Goal: Task Accomplishment & Management: Manage account settings

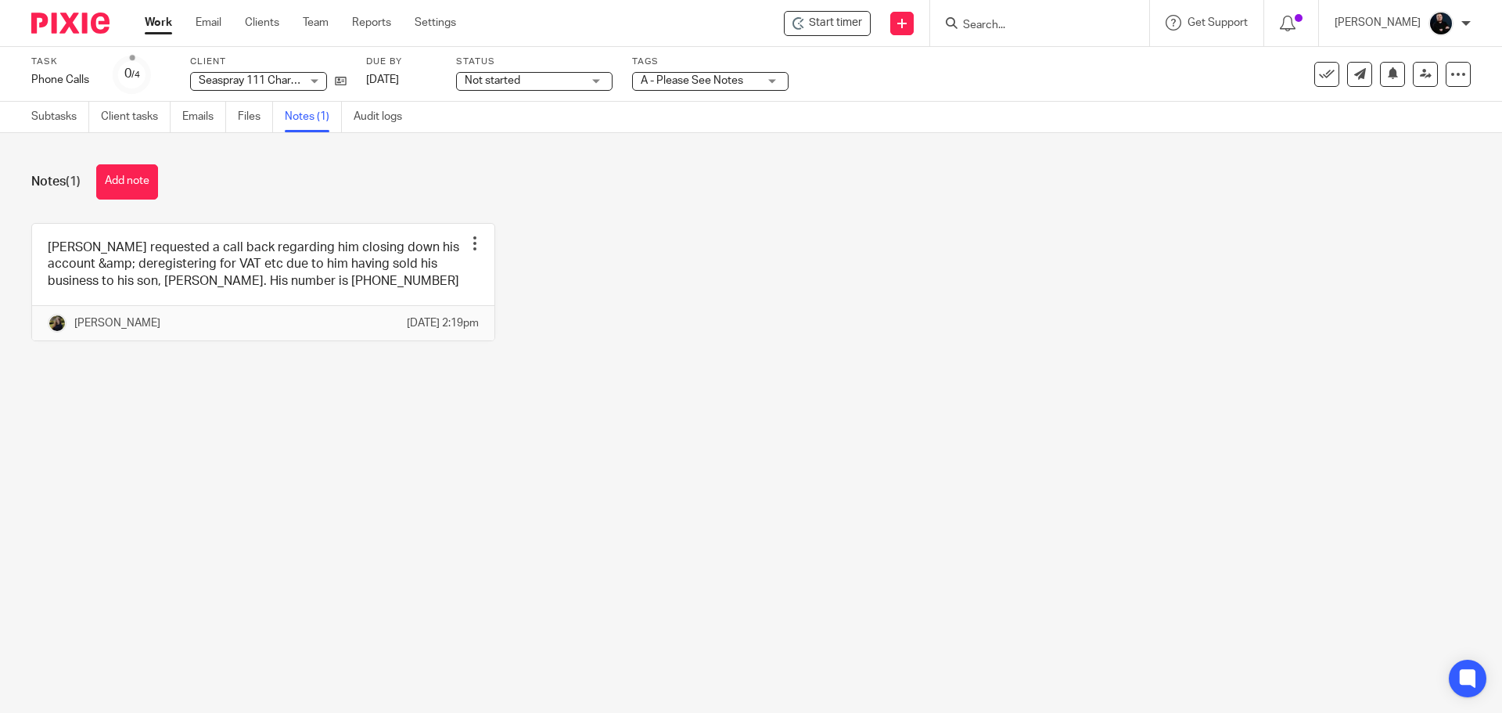
click at [790, 327] on div "Bill Ford requested a call back regarding him closing down his account &amp; de…" at bounding box center [739, 294] width 1464 height 142
click at [681, 85] on span "A - Please See Notes" at bounding box center [692, 80] width 102 height 11
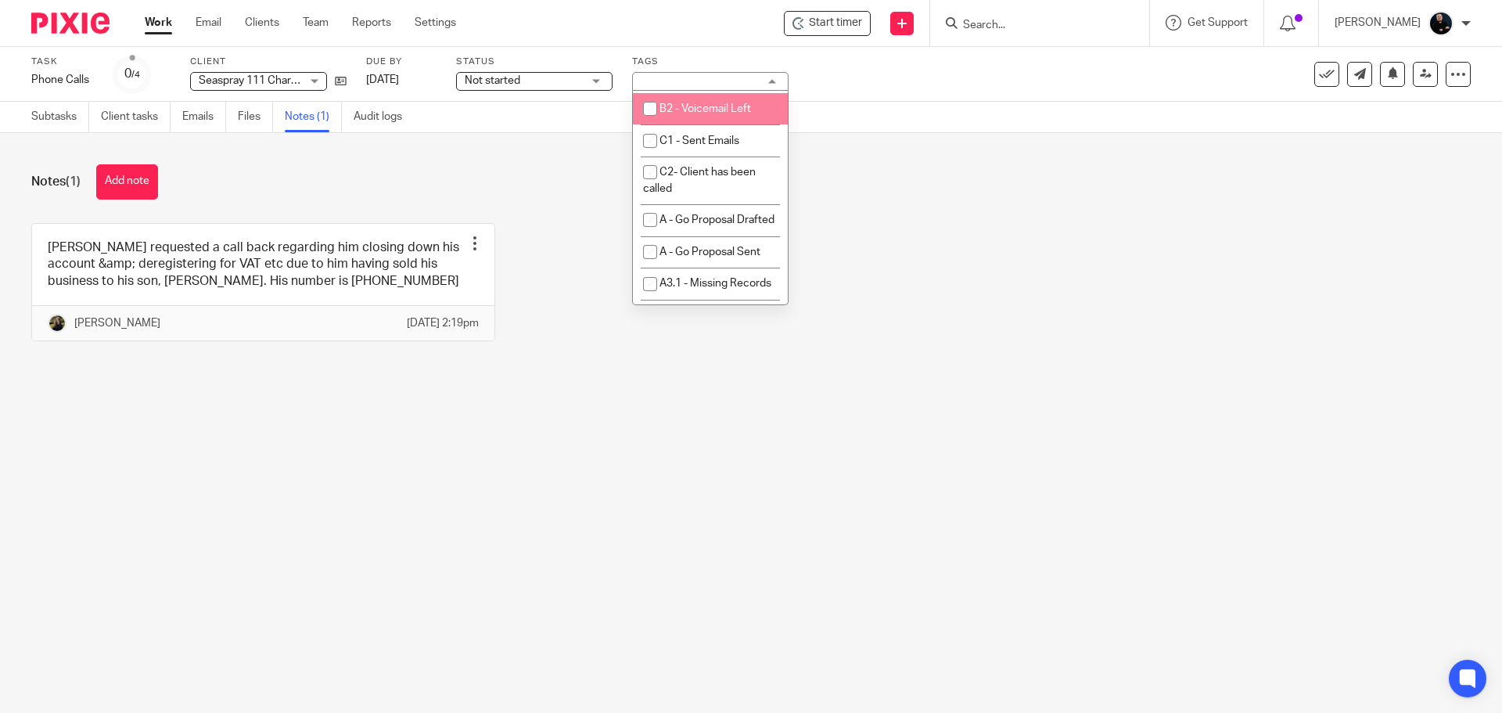
click at [700, 125] on li "B2 - Voicemail Left" at bounding box center [710, 109] width 155 height 32
checkbox input "true"
click at [560, 194] on div "Notes (1) Add note" at bounding box center [751, 181] width 1440 height 35
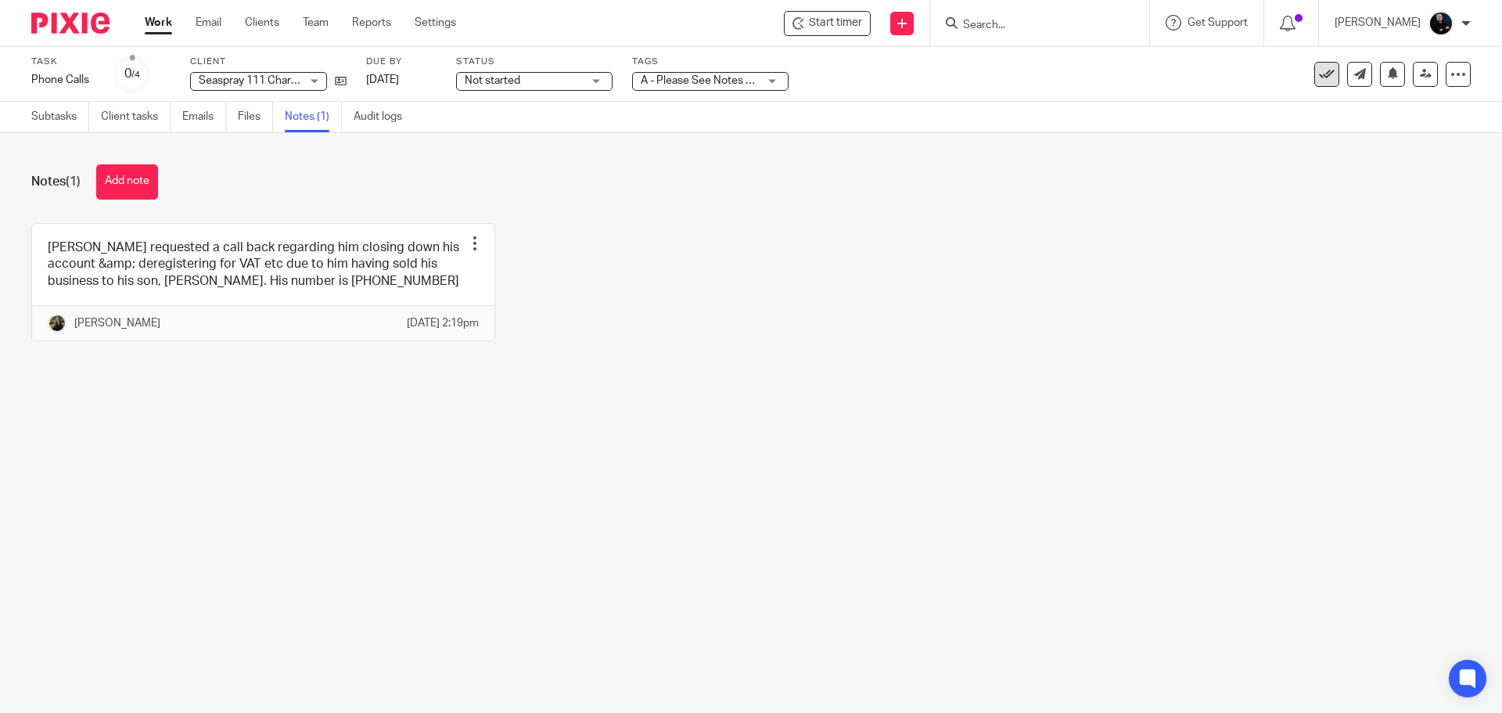
click at [1319, 77] on icon at bounding box center [1327, 75] width 16 height 16
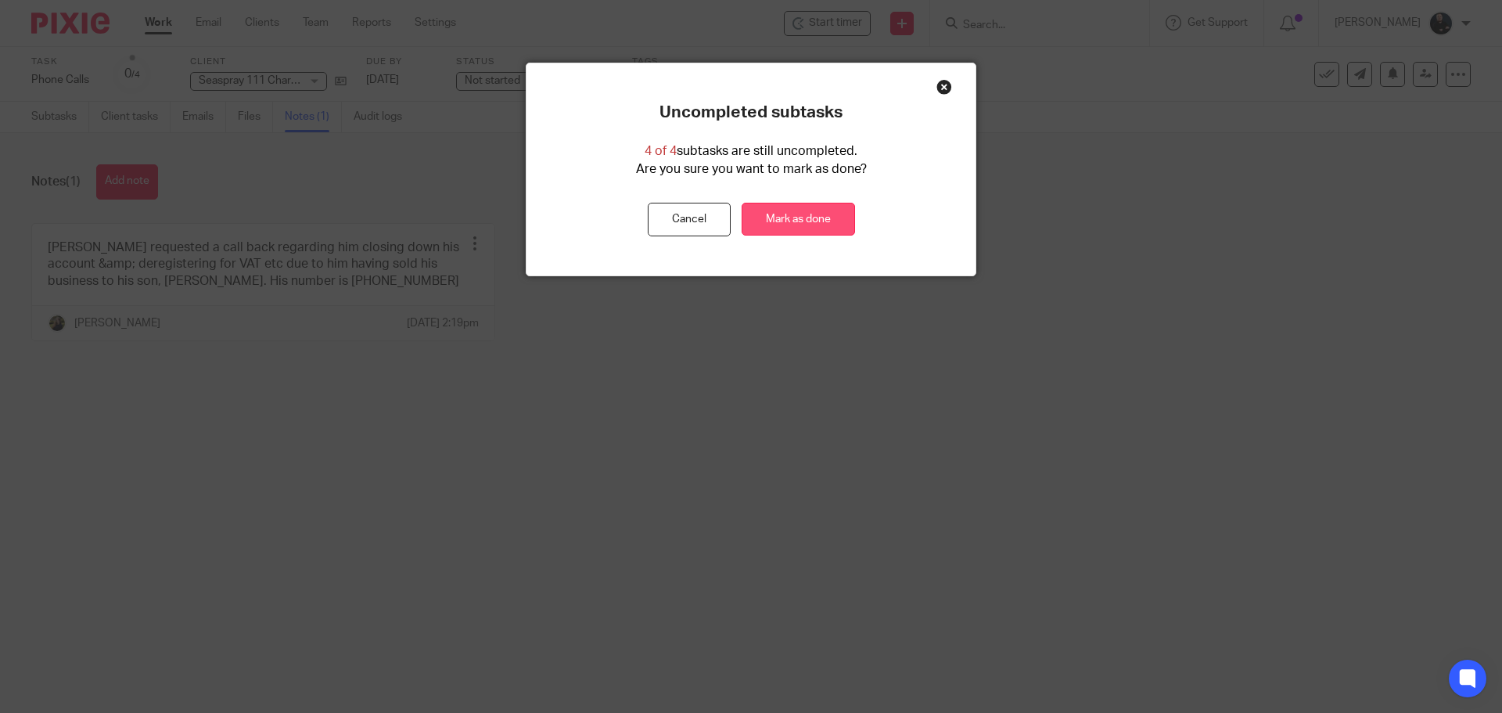
click at [801, 211] on link "Mark as done" at bounding box center [798, 220] width 113 height 34
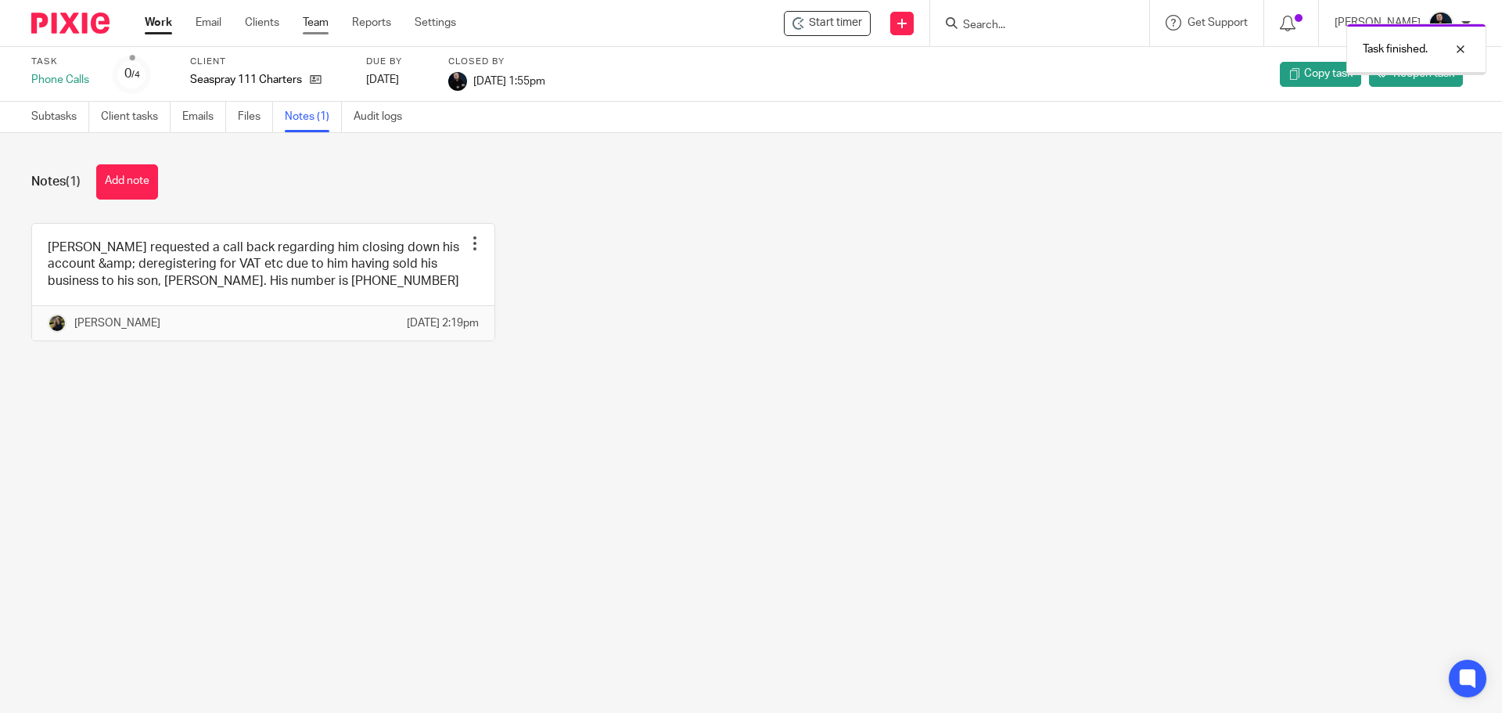
click at [316, 25] on link "Team" at bounding box center [316, 23] width 26 height 16
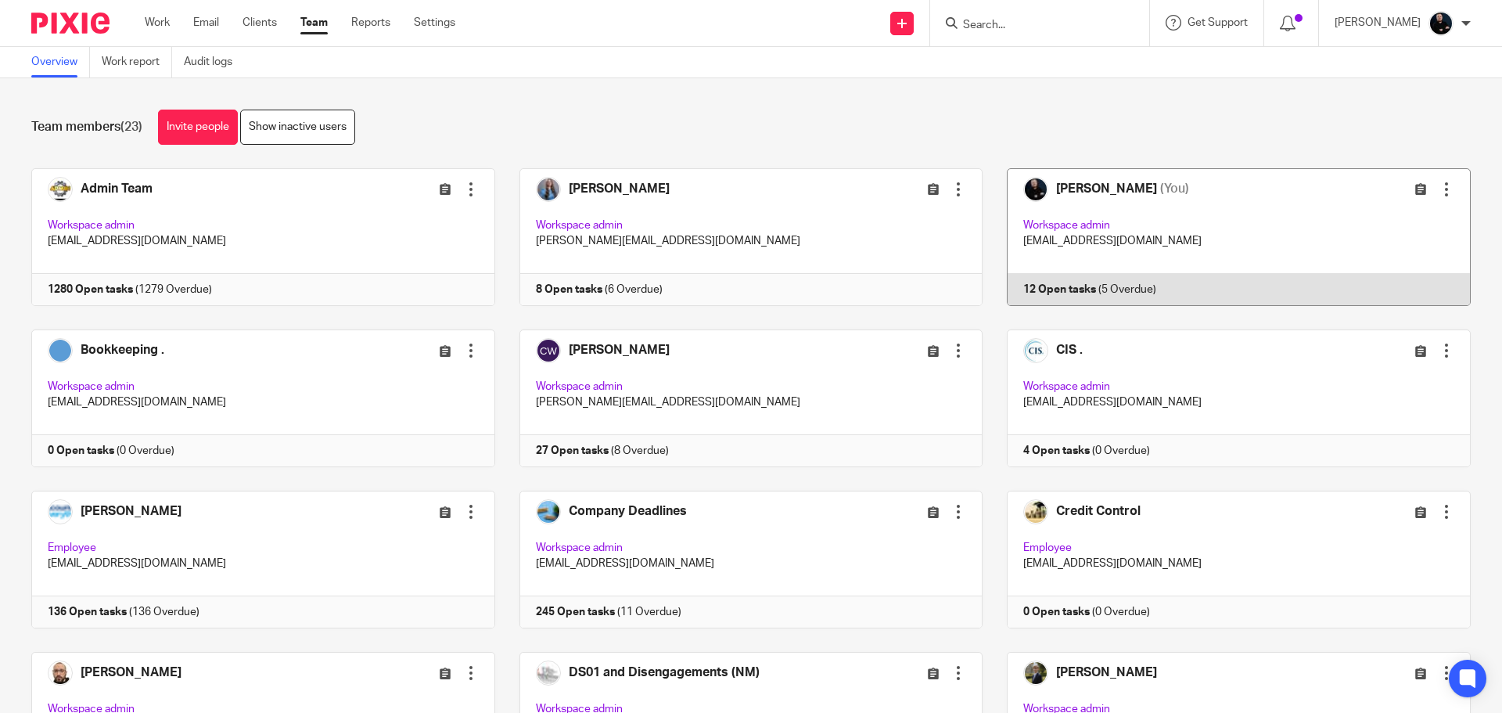
click at [1064, 183] on link at bounding box center [1227, 237] width 488 height 138
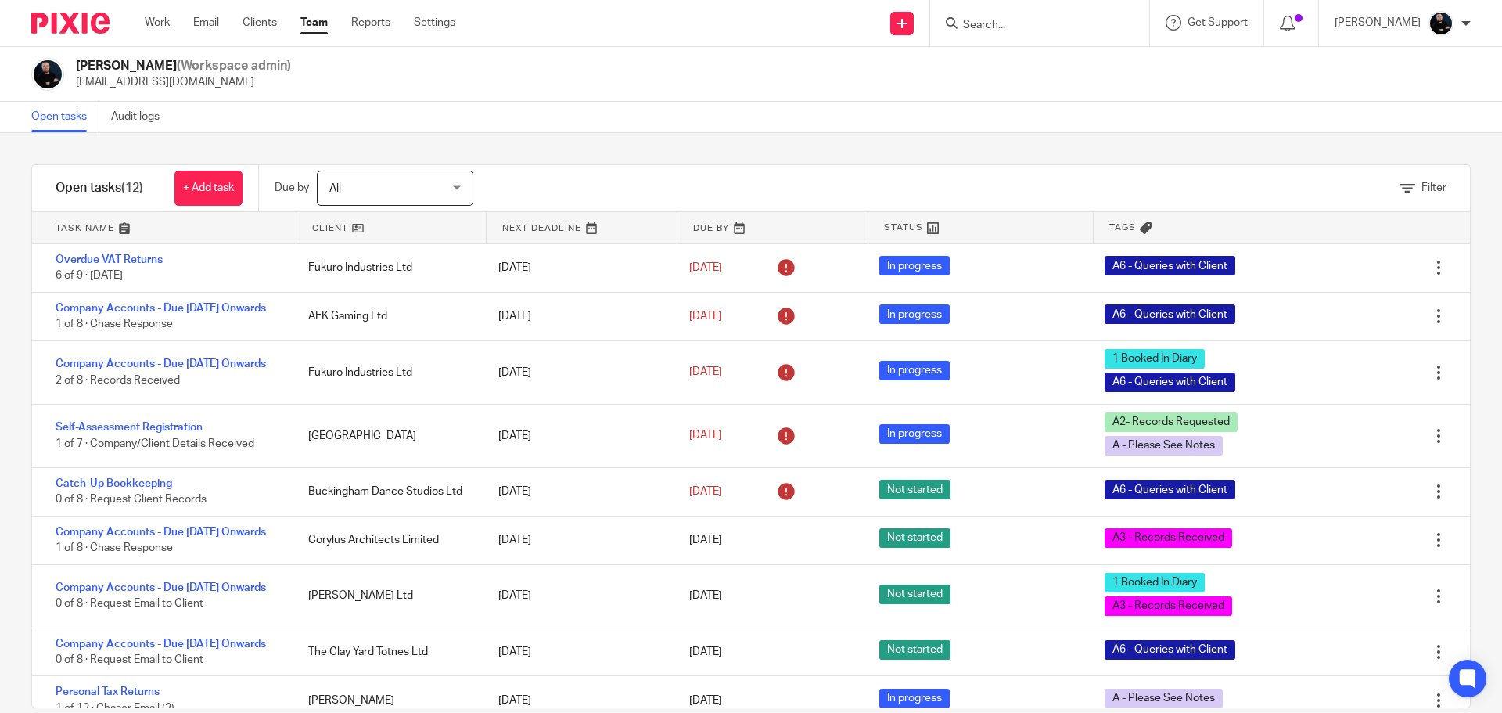
click at [586, 148] on div "Filter tasks Only show tasks matching all of these conditions 1 Client name Is …" at bounding box center [751, 423] width 1502 height 580
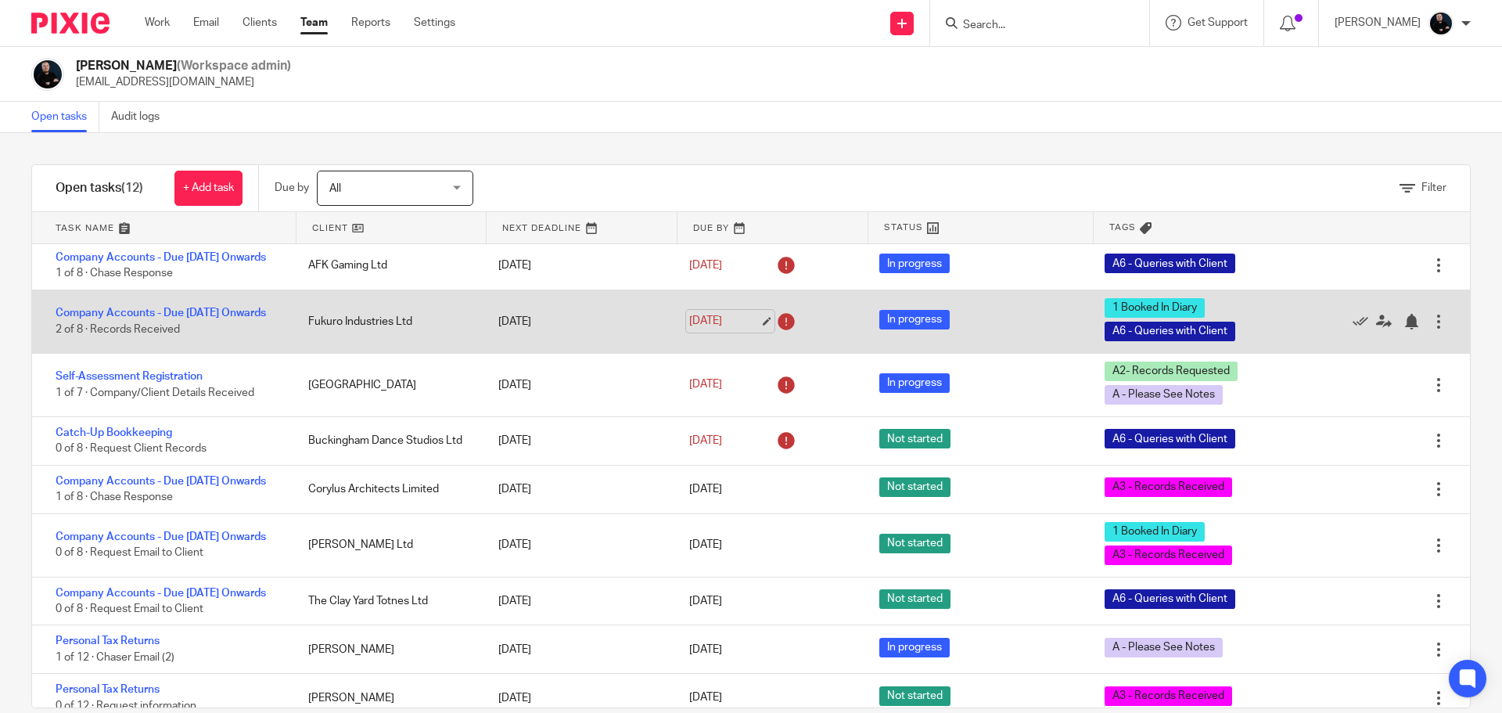
scroll to position [78, 0]
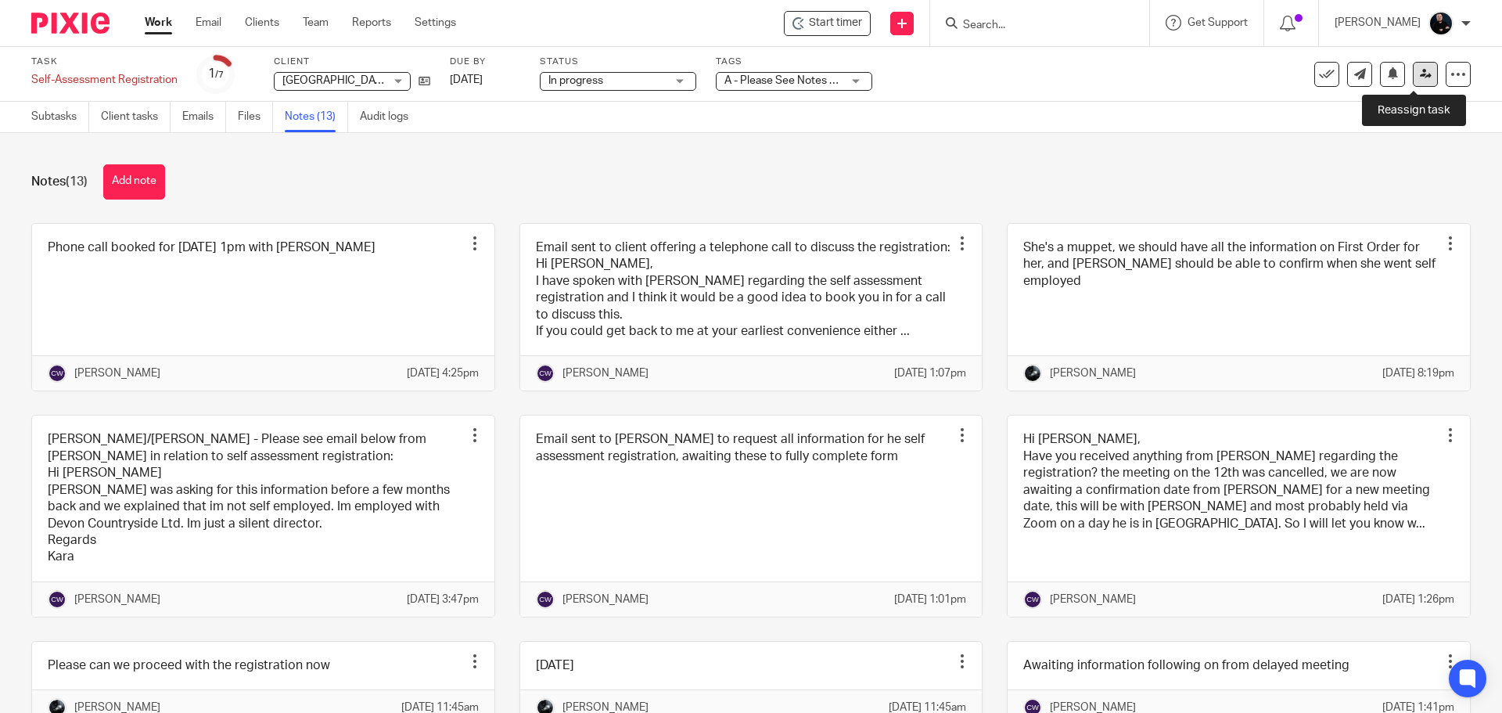
click at [1413, 76] on link at bounding box center [1425, 74] width 25 height 25
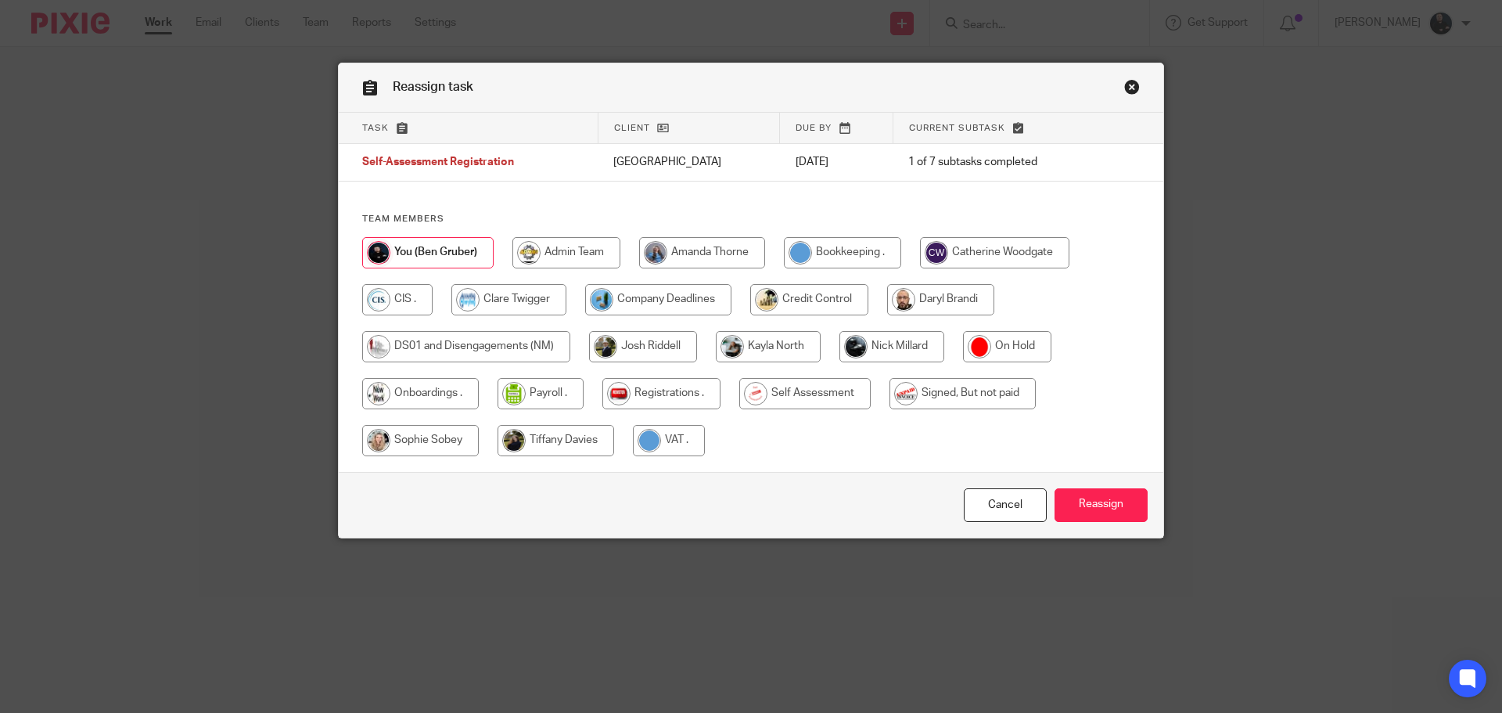
click at [850, 348] on input "radio" at bounding box center [892, 346] width 105 height 31
radio input "true"
click at [1055, 488] on input "Reassign" at bounding box center [1101, 505] width 93 height 34
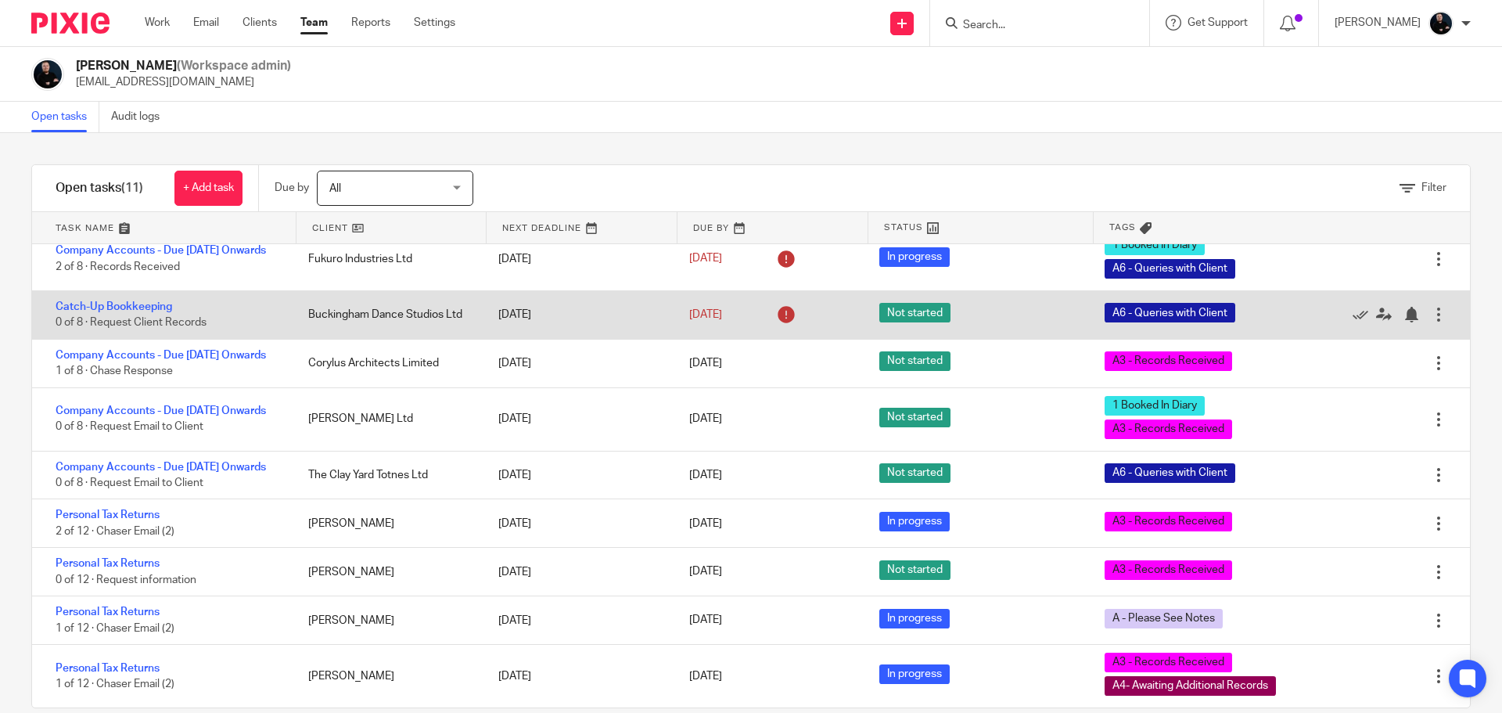
scroll to position [163, 0]
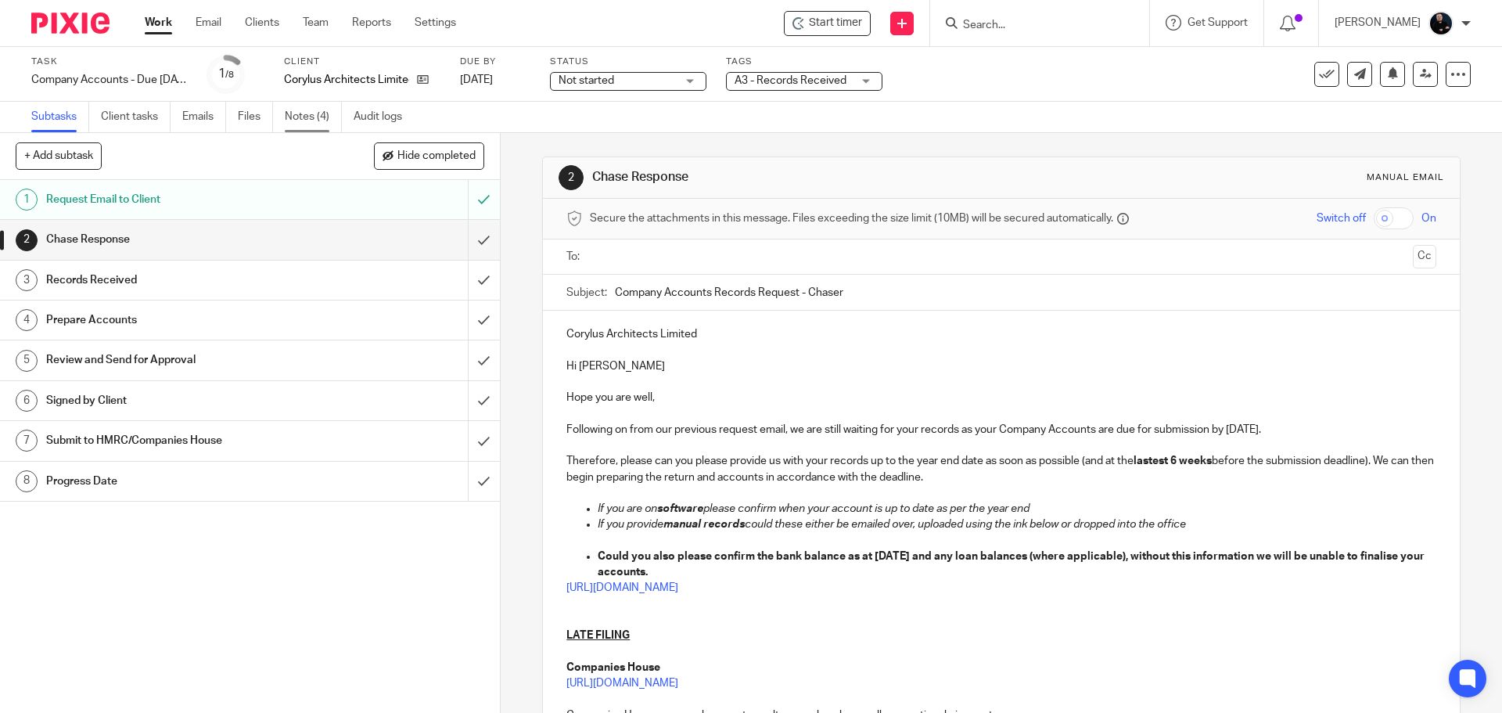
click at [310, 119] on link "Notes (4)" at bounding box center [313, 117] width 57 height 31
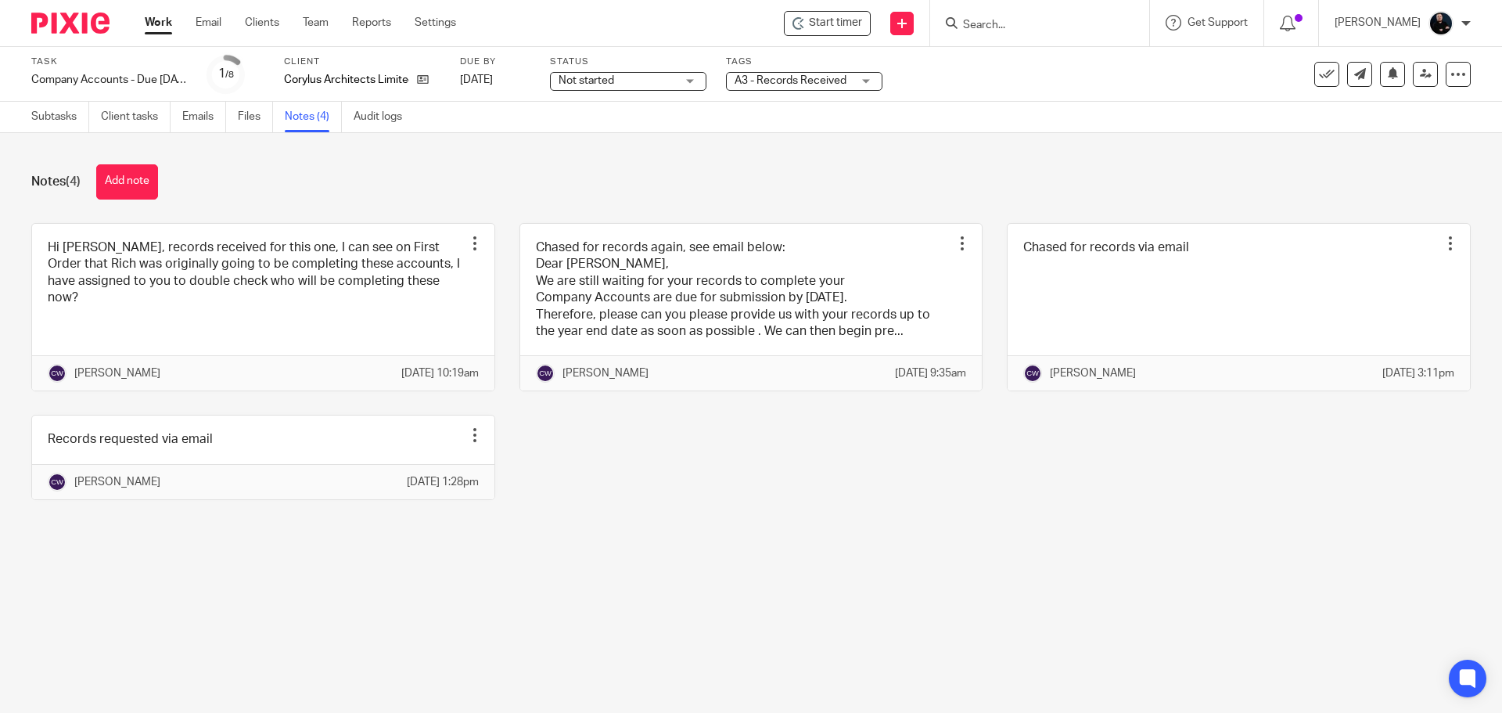
drag, startPoint x: 492, startPoint y: 189, endPoint x: 476, endPoint y: 174, distance: 22.2
click at [494, 193] on div "Notes (4) Add note" at bounding box center [751, 181] width 1440 height 35
click at [302, 174] on div "Notes (4) Add note" at bounding box center [751, 181] width 1440 height 35
click at [248, 113] on link "Files" at bounding box center [255, 117] width 35 height 31
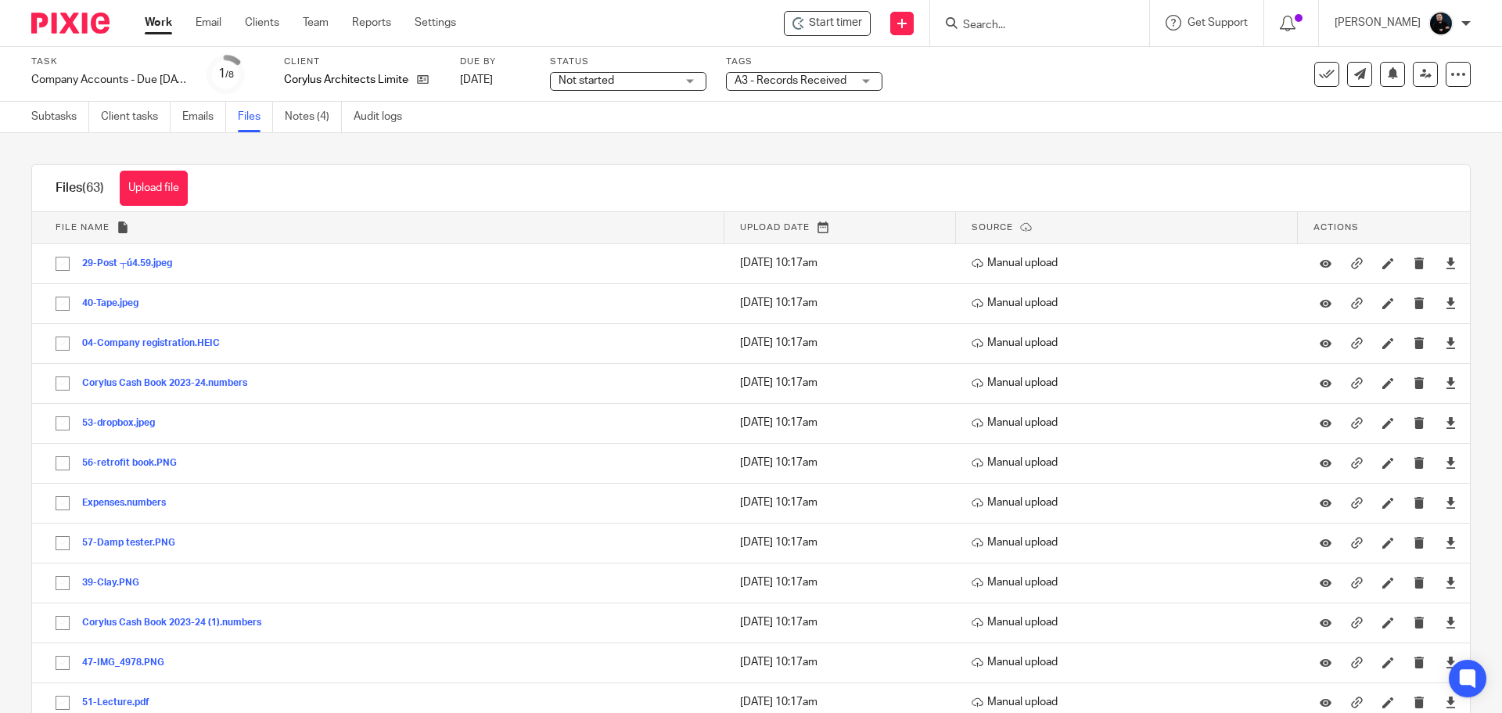
click at [975, 130] on div "Subtasks Client tasks Emails Files Notes (4) Audit logs" at bounding box center [751, 117] width 1502 height 31
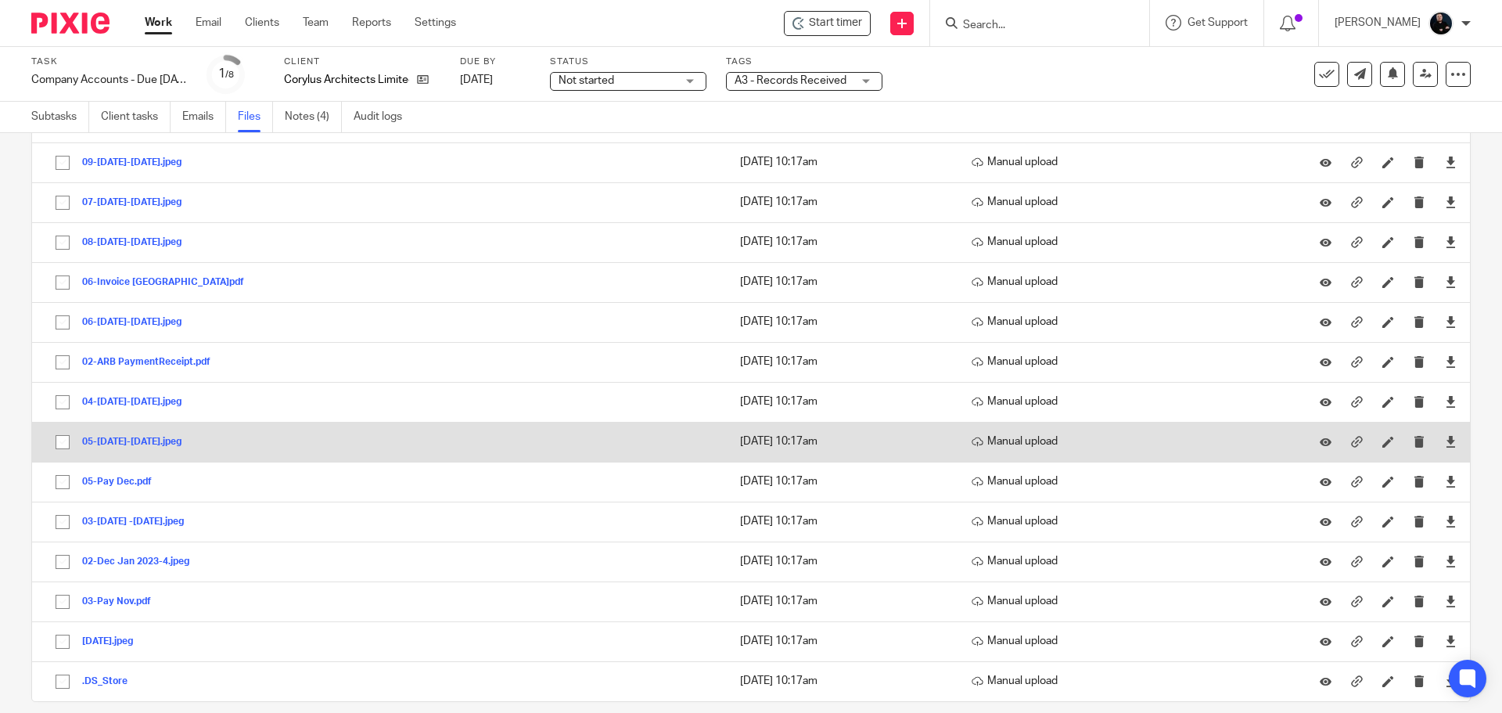
scroll to position [2077, 0]
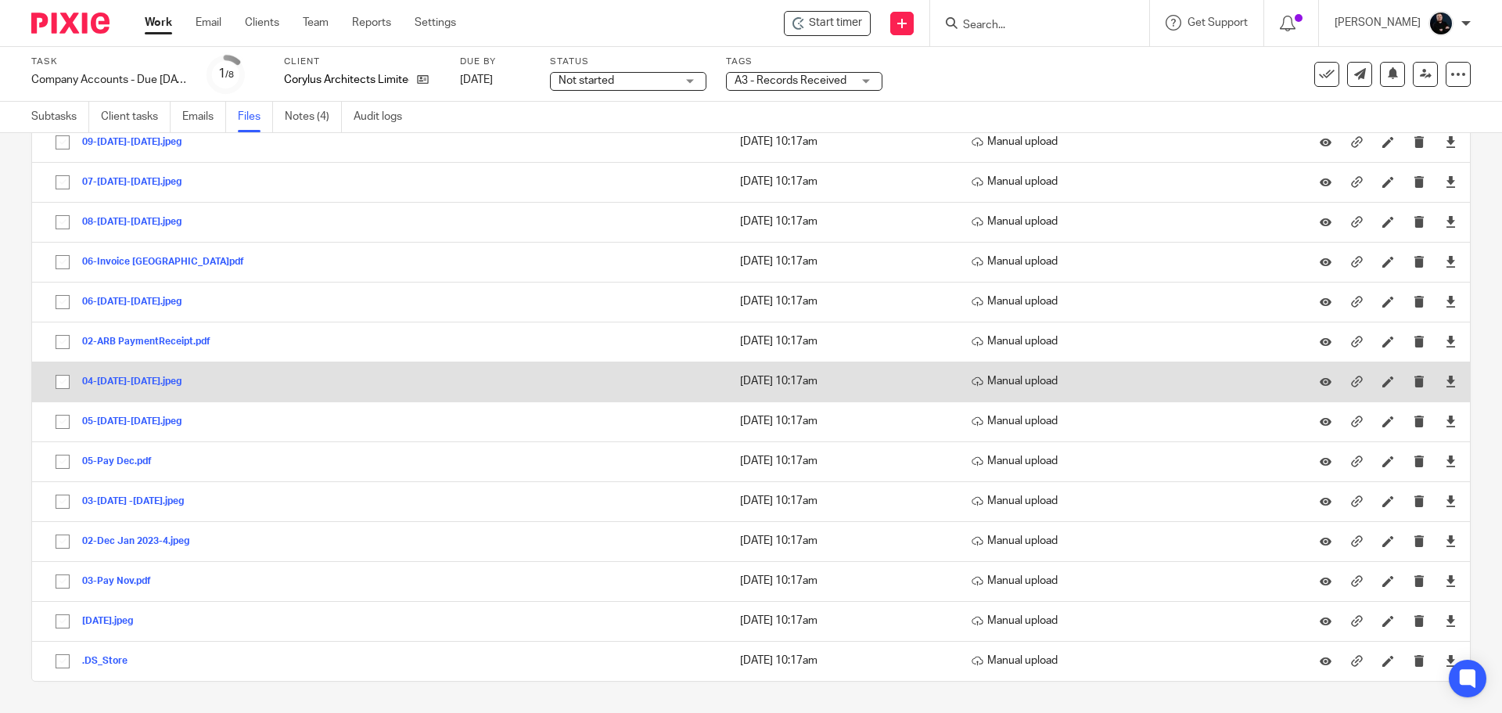
click at [131, 385] on button "04-[DATE]-[DATE].jpeg" at bounding box center [137, 381] width 111 height 11
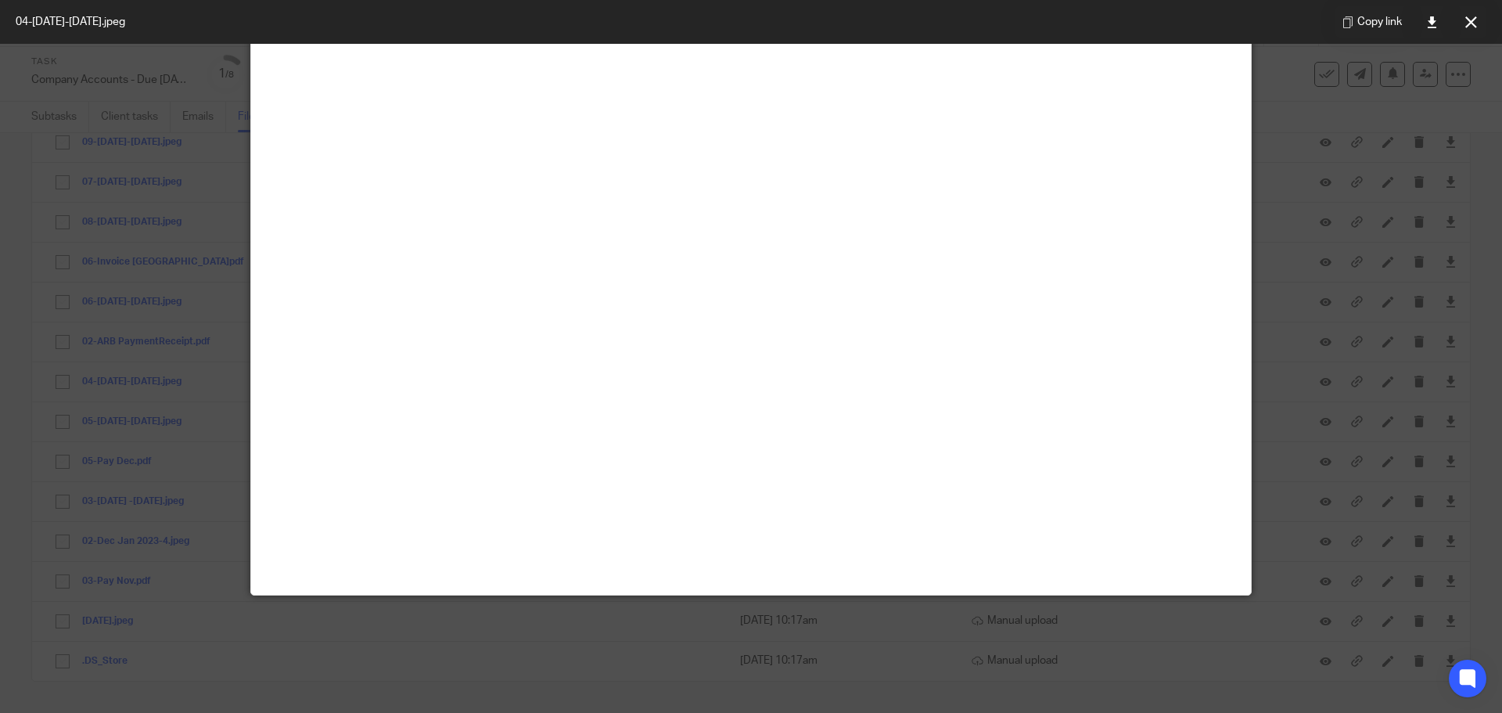
scroll to position [469, 0]
click at [1467, 18] on icon at bounding box center [1471, 22] width 12 height 12
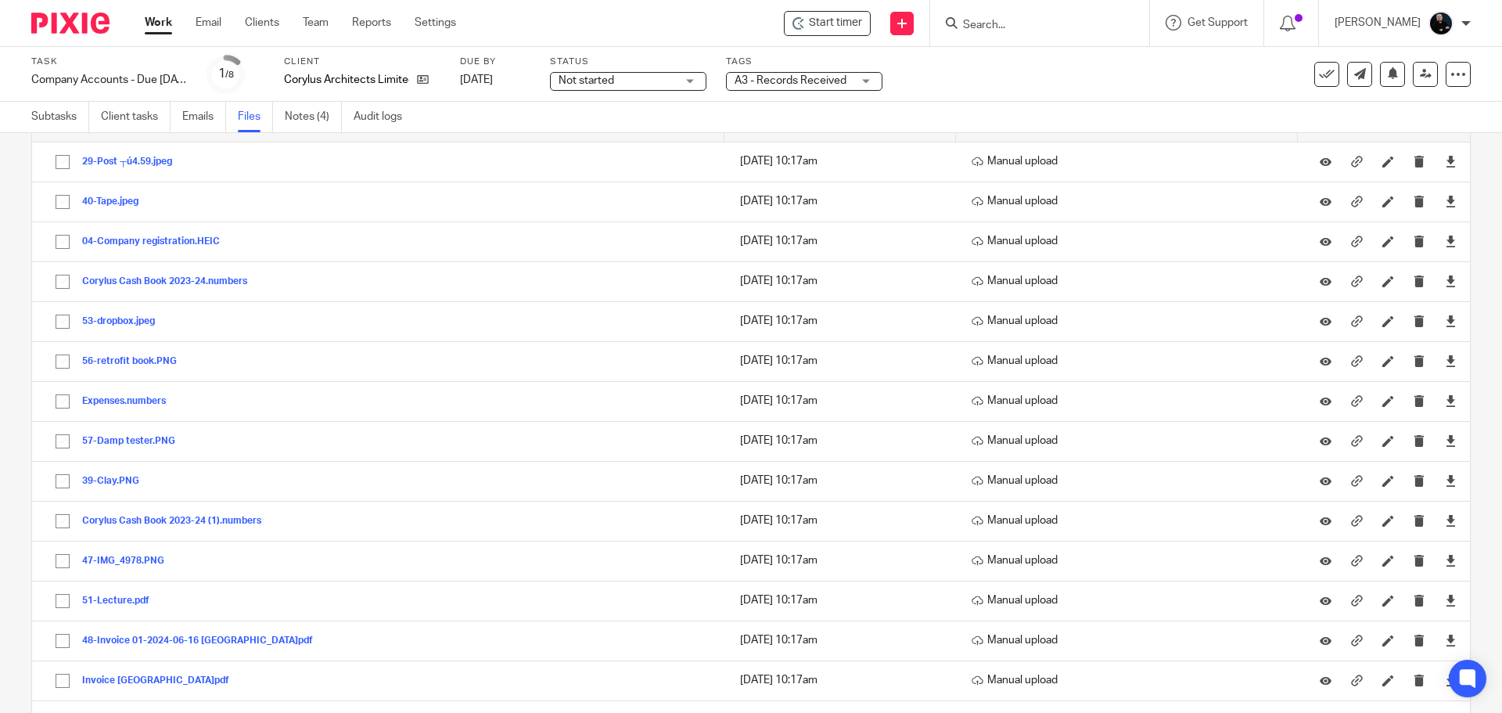
scroll to position [0, 0]
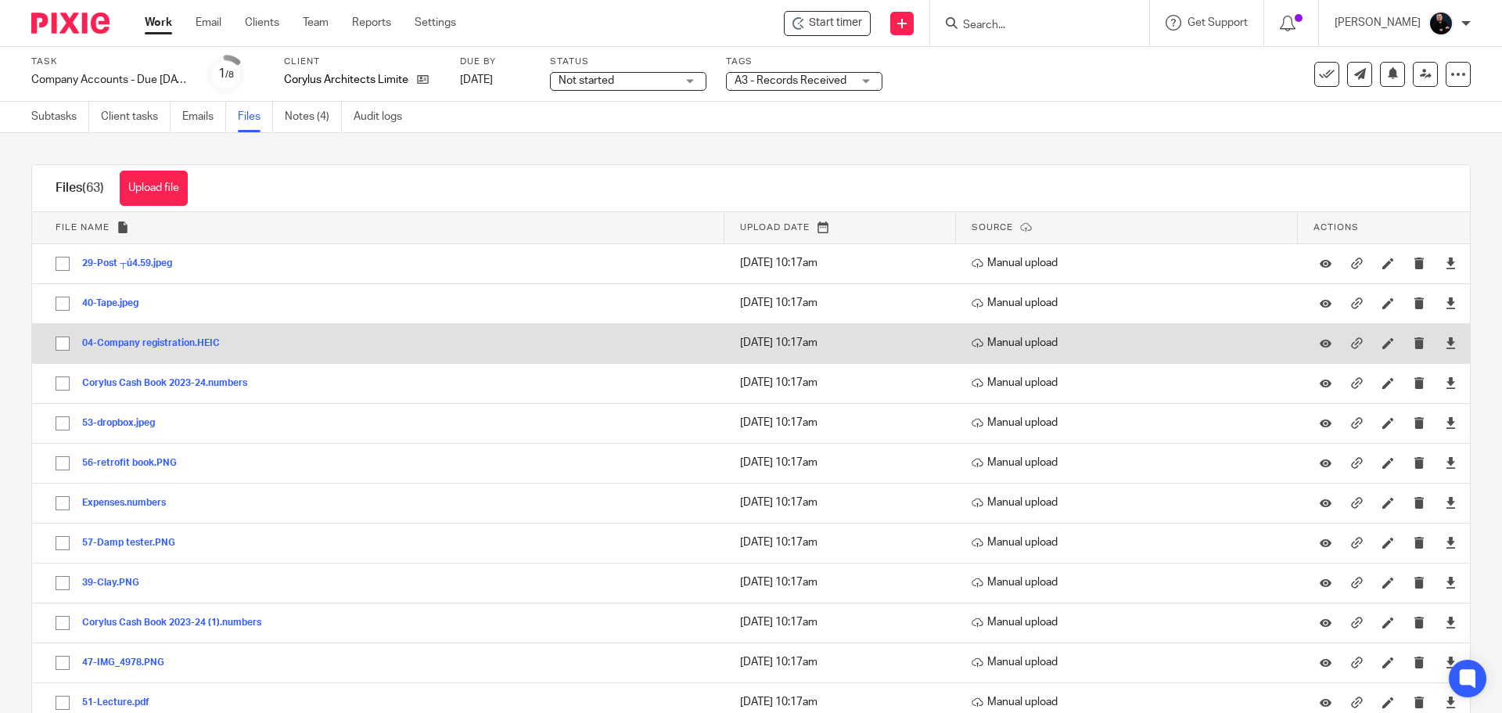
click at [154, 347] on button "04-Company registration.HEIC" at bounding box center [156, 343] width 149 height 11
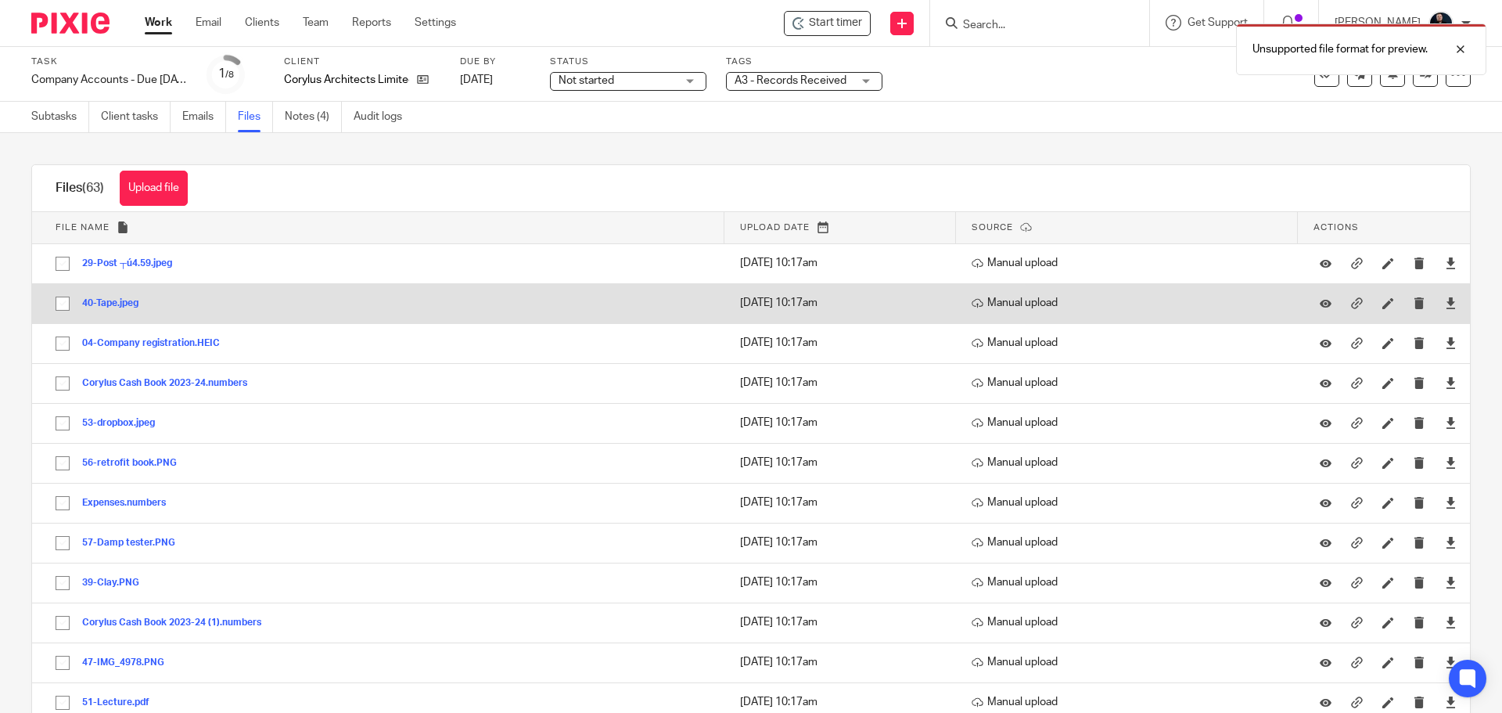
click at [112, 300] on button "40-Tape.jpeg" at bounding box center [116, 303] width 68 height 11
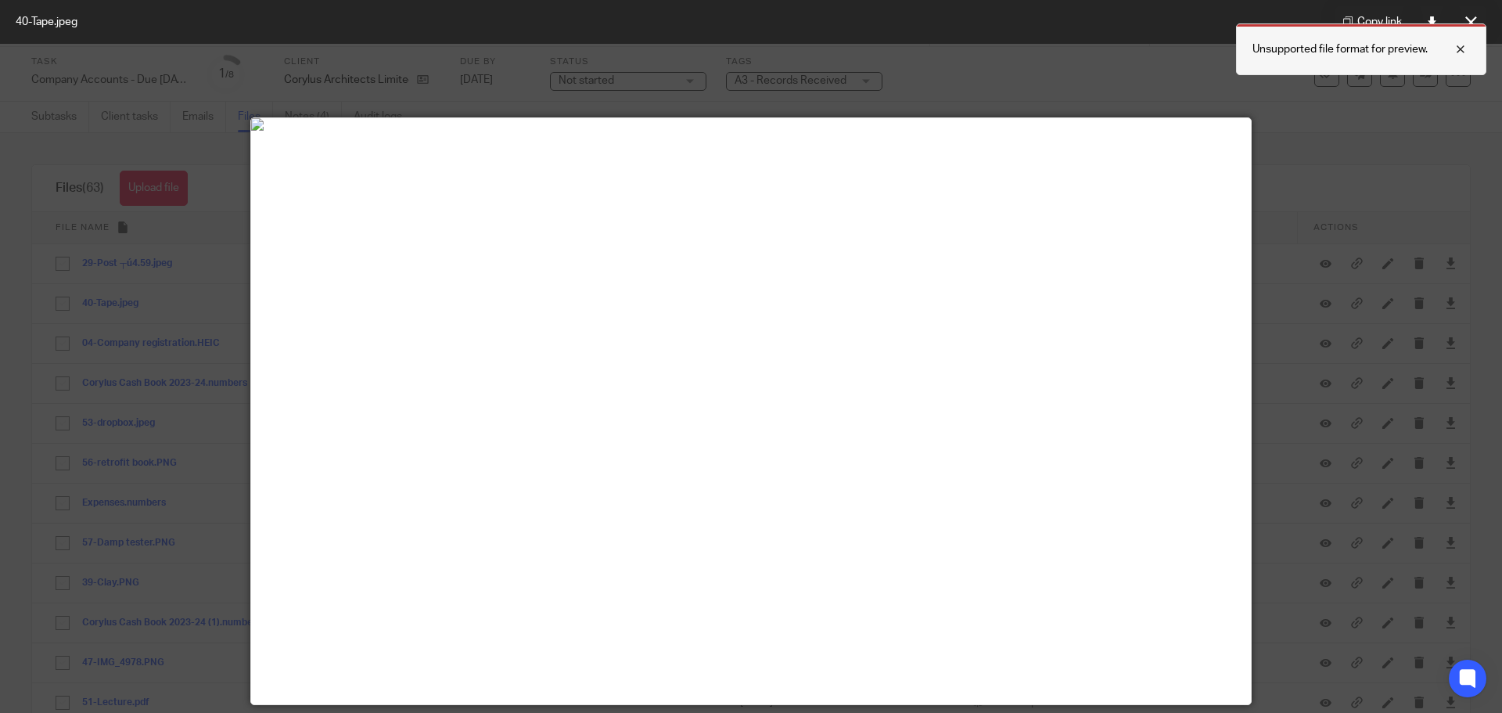
click at [1458, 48] on div at bounding box center [1449, 49] width 42 height 19
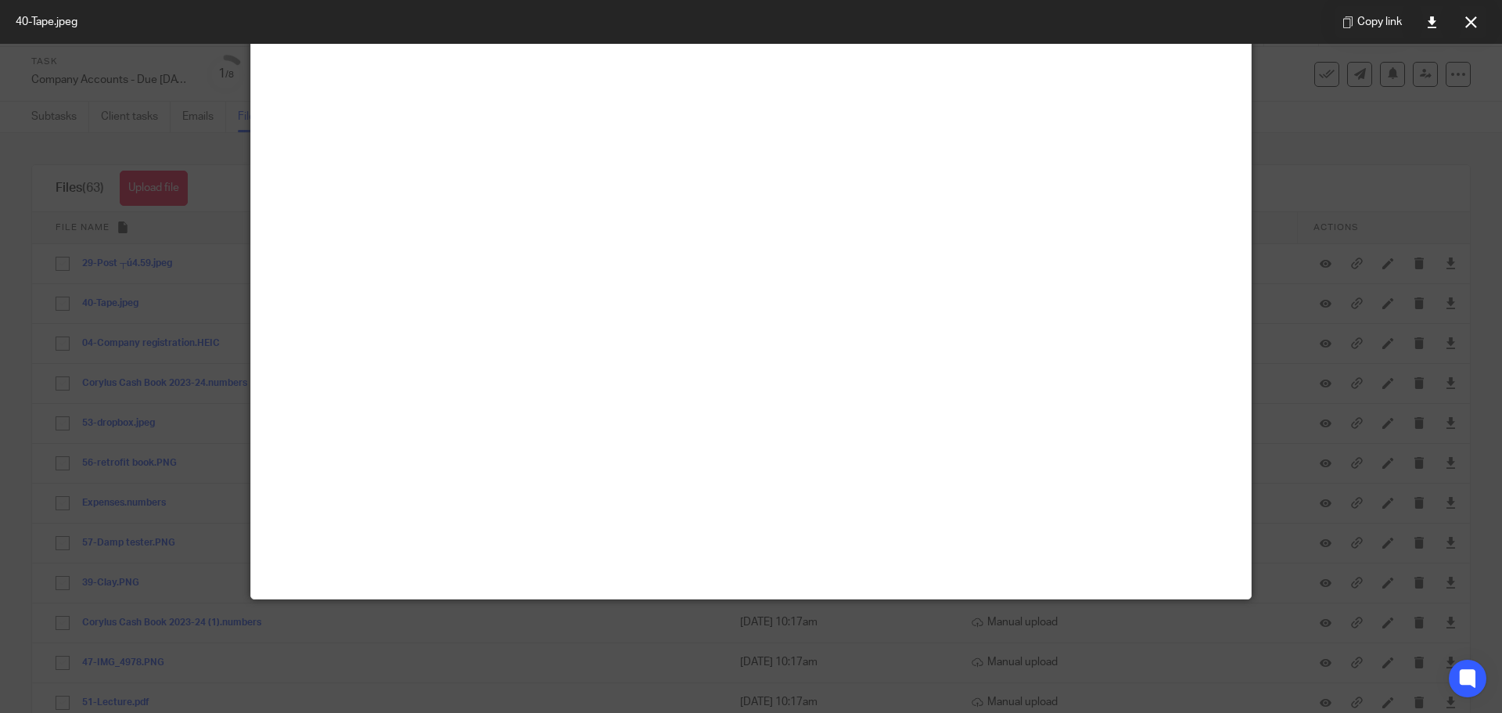
scroll to position [235, 0]
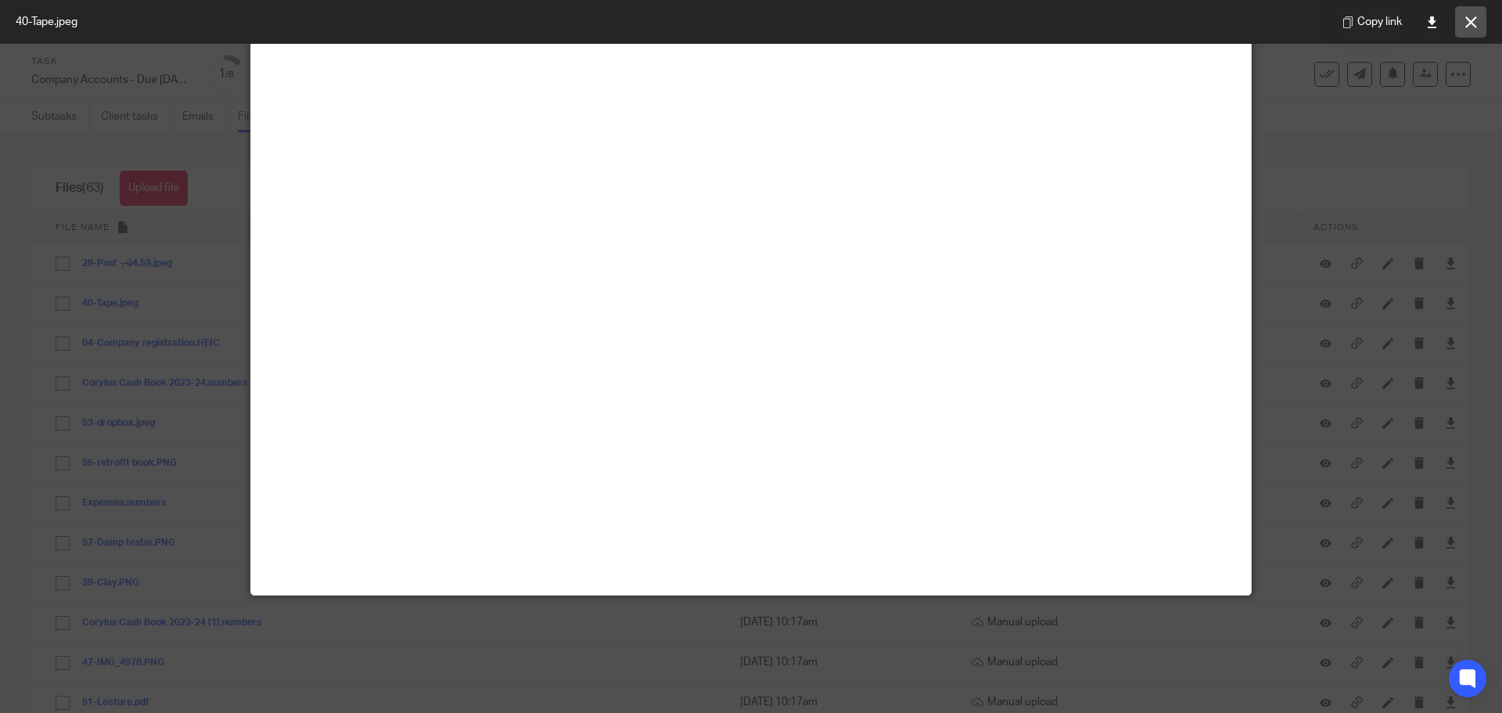
click at [1466, 23] on icon at bounding box center [1471, 22] width 12 height 12
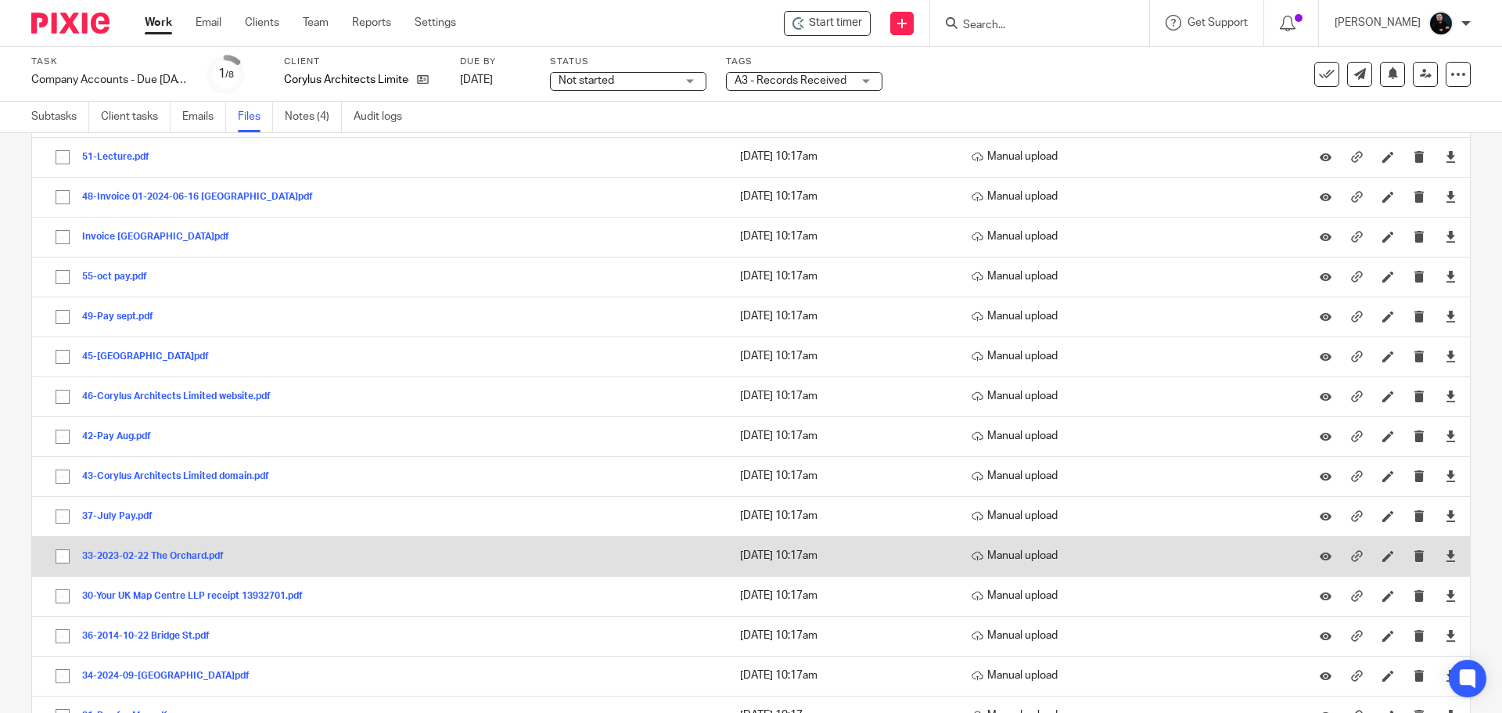
scroll to position [548, 0]
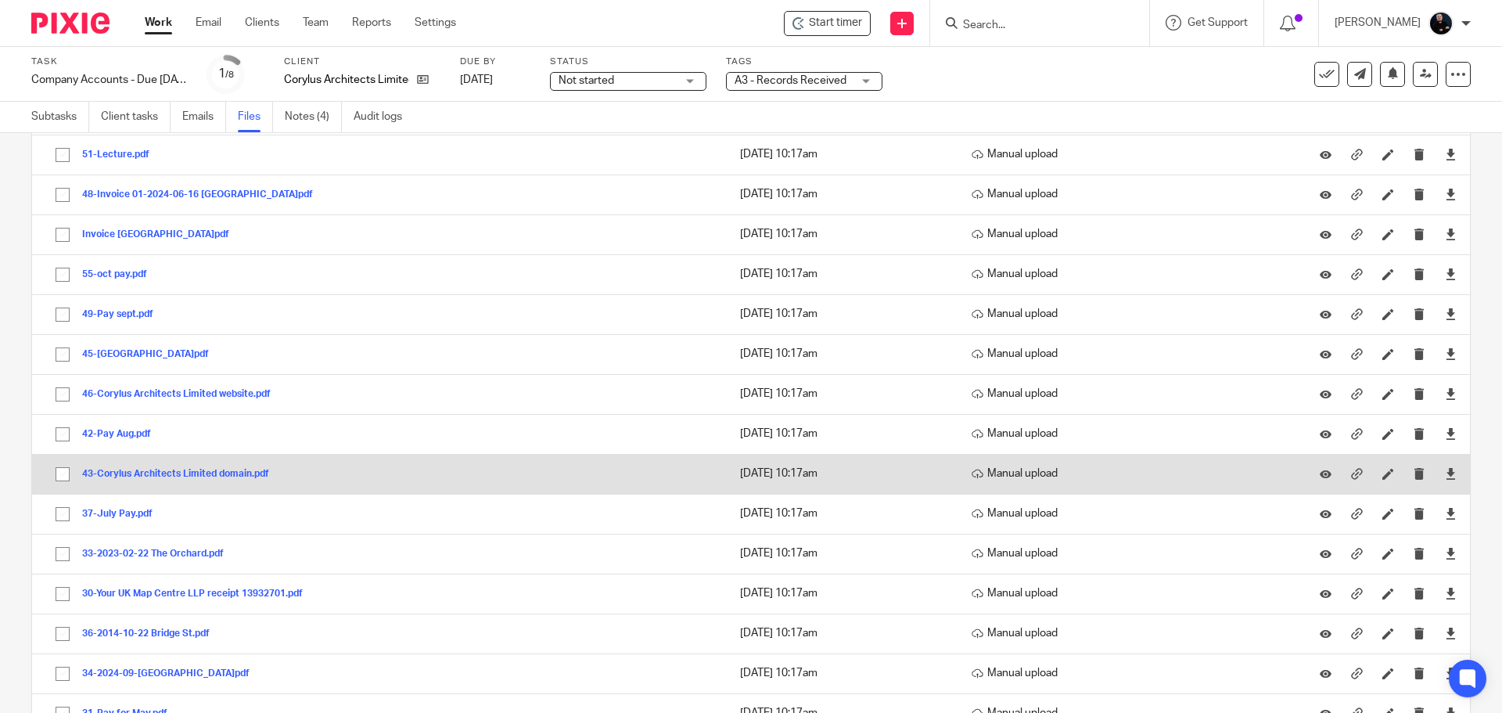
click at [144, 476] on button "43-Corylus Architects Limited domain.pdf" at bounding box center [181, 474] width 199 height 11
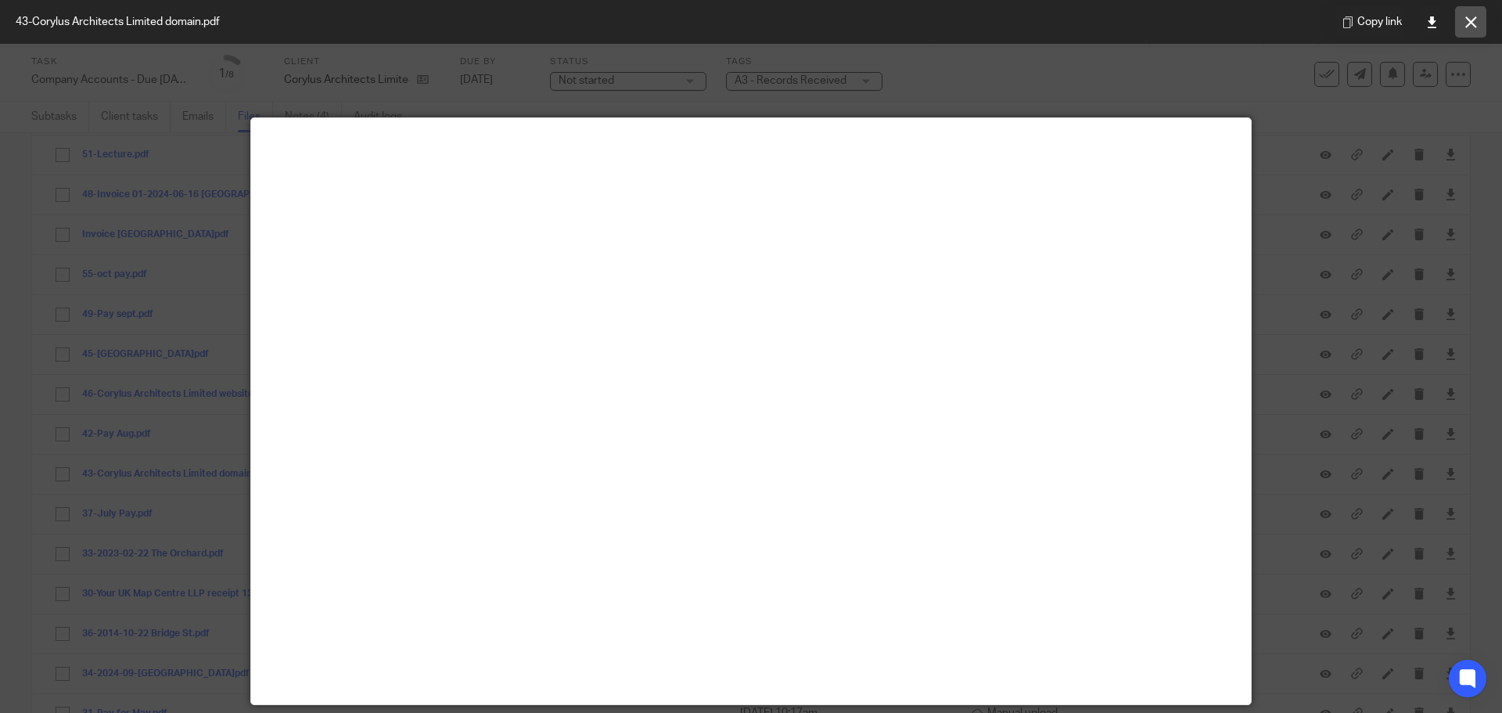
click at [1472, 27] on icon at bounding box center [1471, 22] width 12 height 12
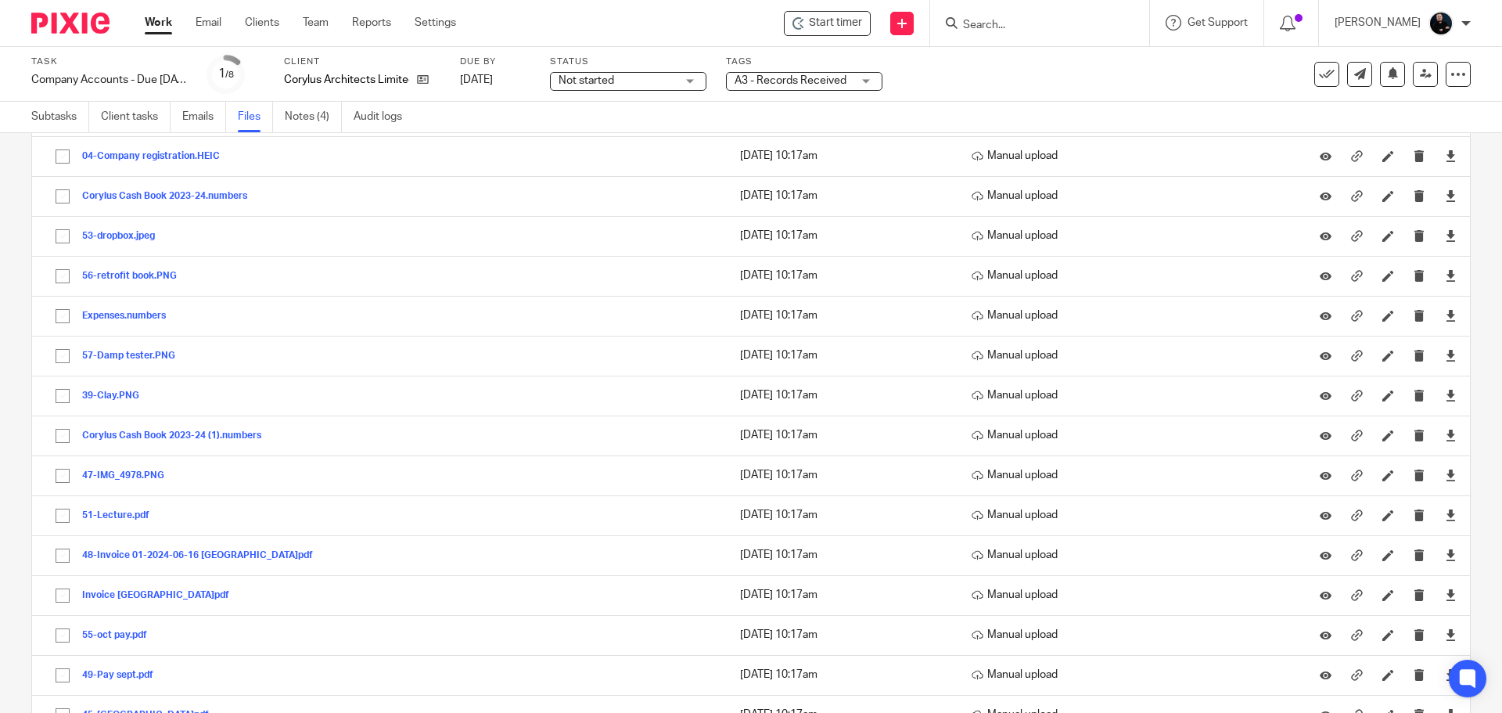
scroll to position [0, 0]
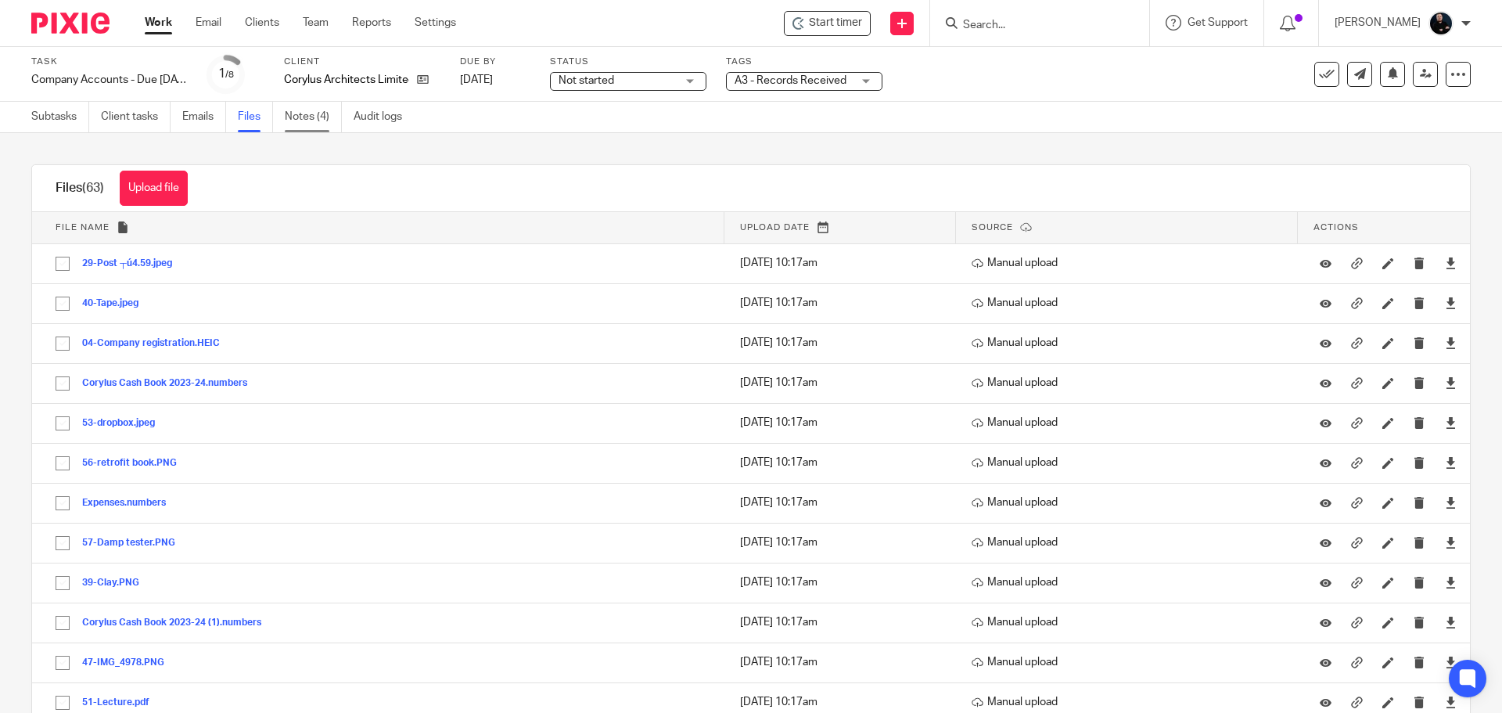
click at [312, 120] on link "Notes (4)" at bounding box center [313, 117] width 57 height 31
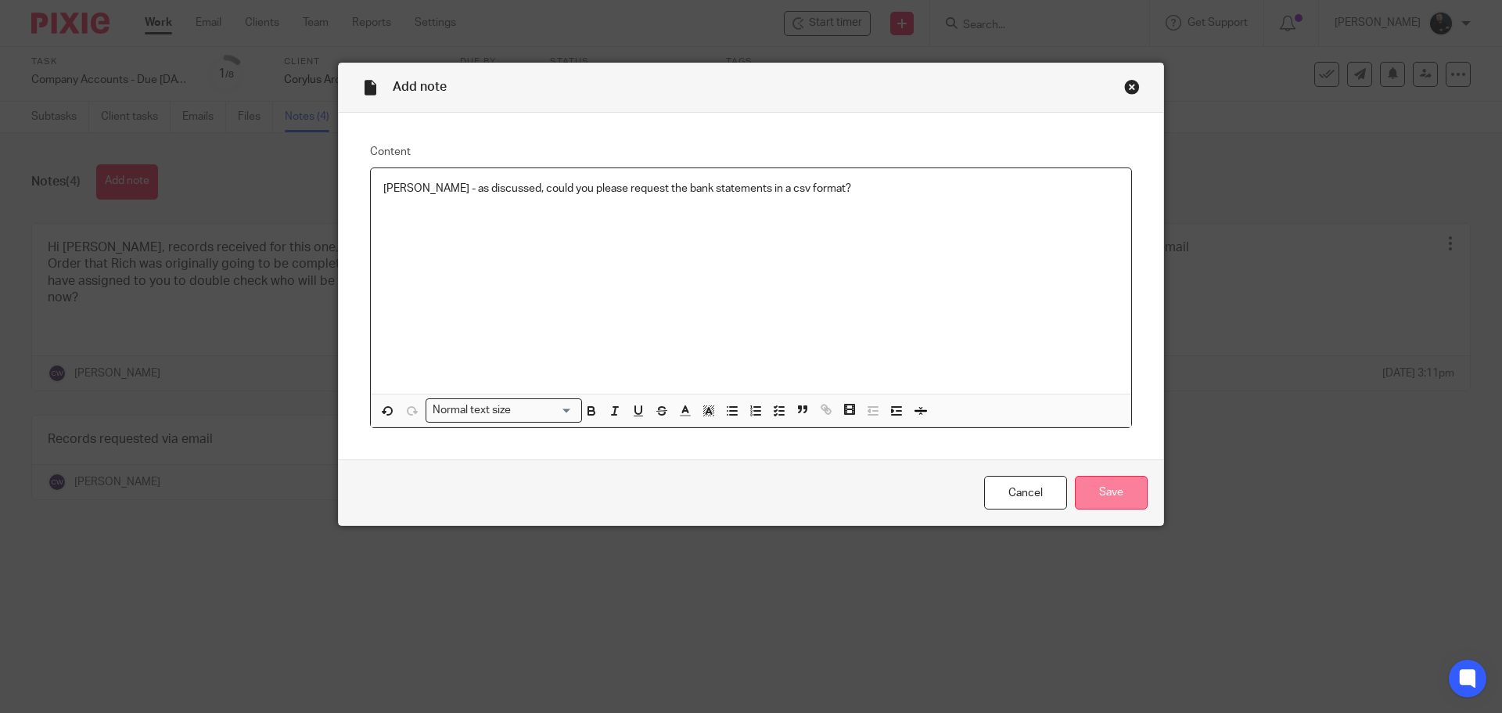
click at [1102, 494] on input "Save" at bounding box center [1111, 493] width 73 height 34
click at [856, 198] on div "[PERSON_NAME] - as discussed, could you please request the bank statements in a…" at bounding box center [751, 280] width 761 height 225
click at [1123, 493] on input "Save" at bounding box center [1111, 493] width 73 height 34
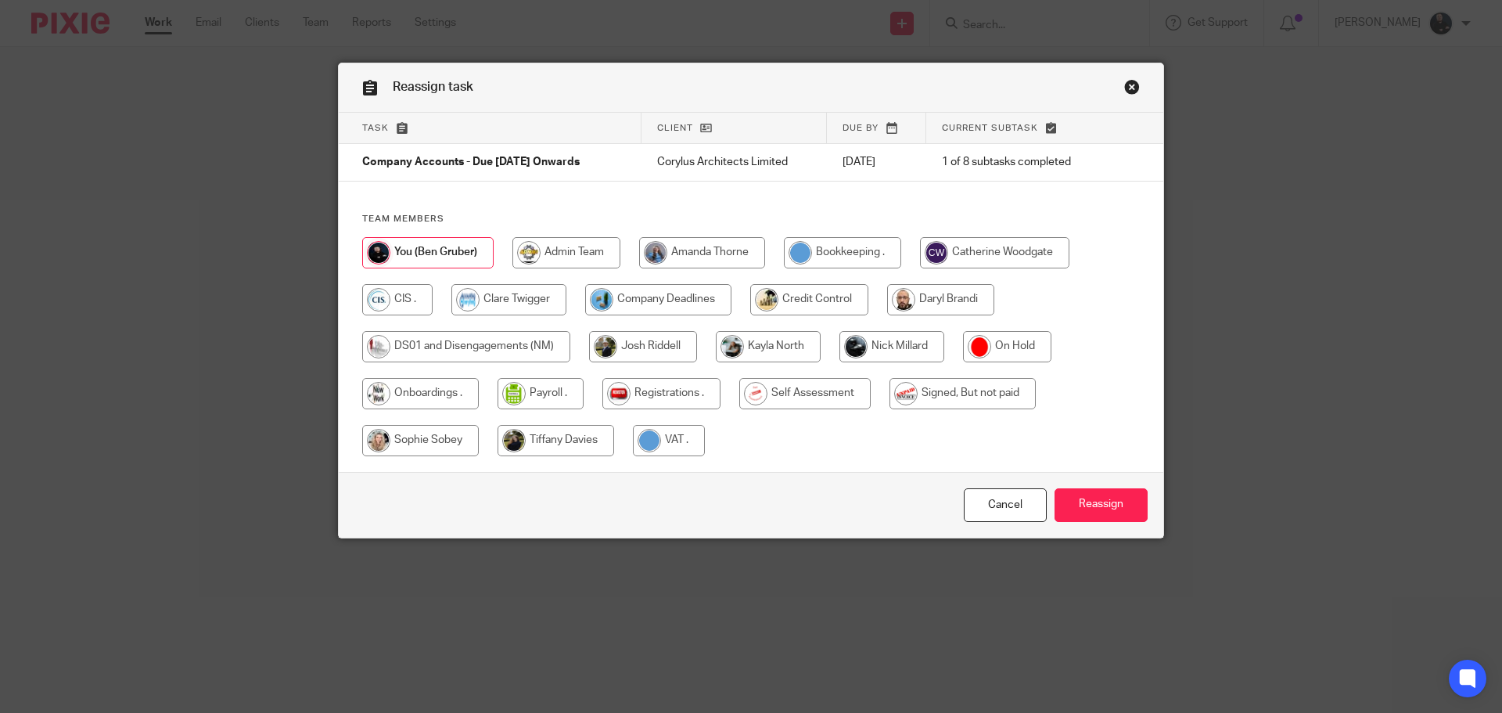
click at [773, 339] on input "radio" at bounding box center [768, 346] width 105 height 31
radio input "true"
click at [898, 355] on input "radio" at bounding box center [894, 346] width 105 height 31
radio input "true"
click at [986, 239] on input "radio" at bounding box center [994, 252] width 149 height 31
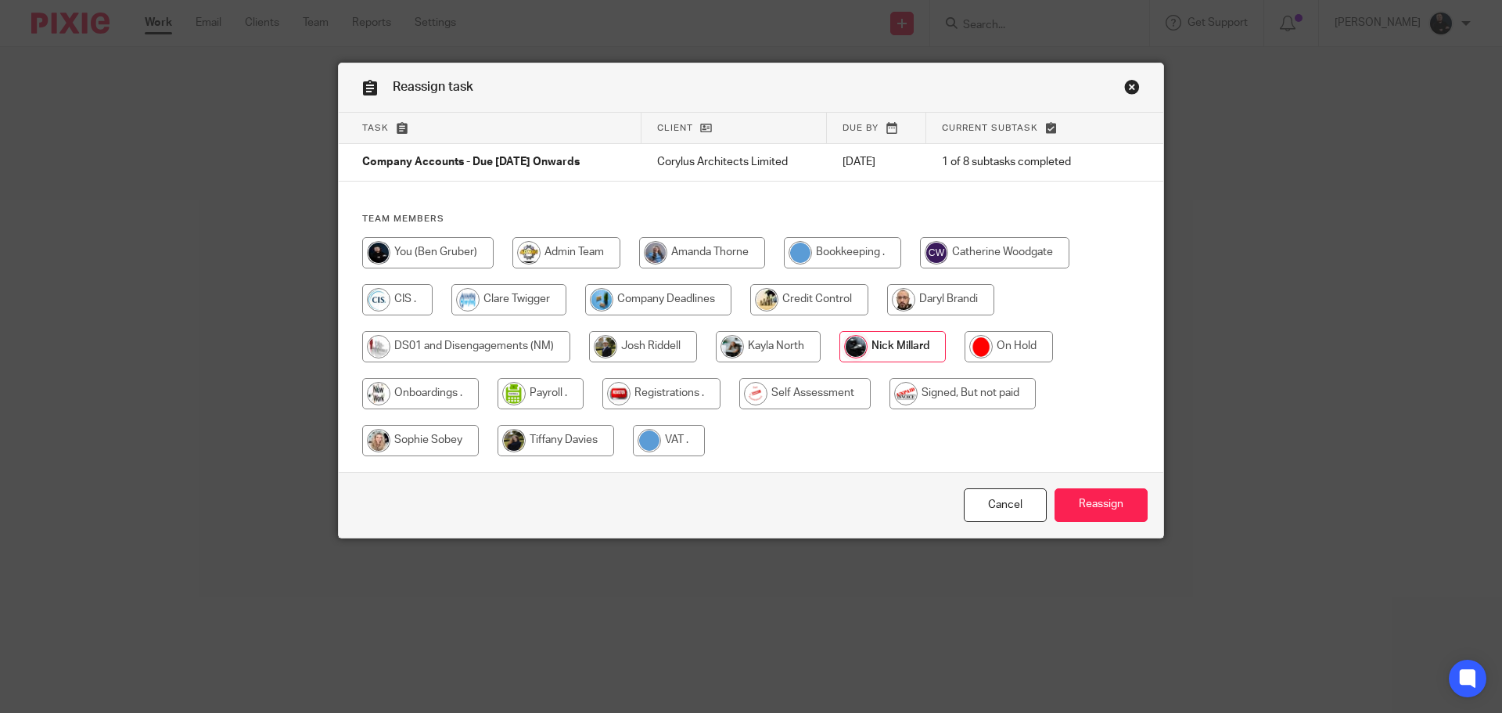
radio input "true"
click at [1084, 509] on input "Reassign" at bounding box center [1101, 505] width 93 height 34
